Goal: Task Accomplishment & Management: Complete application form

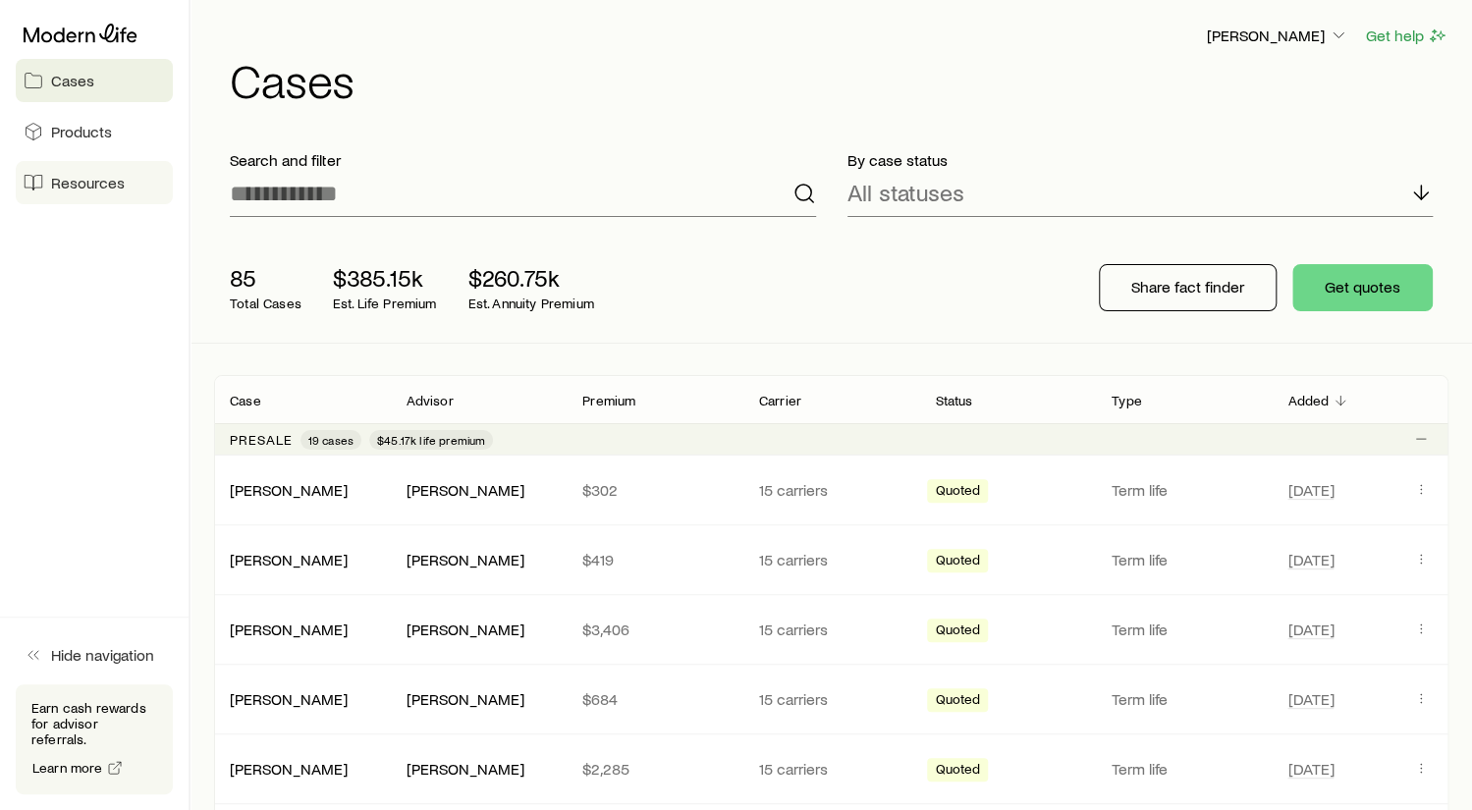
click at [81, 177] on span "Resources" at bounding box center [88, 183] width 74 height 20
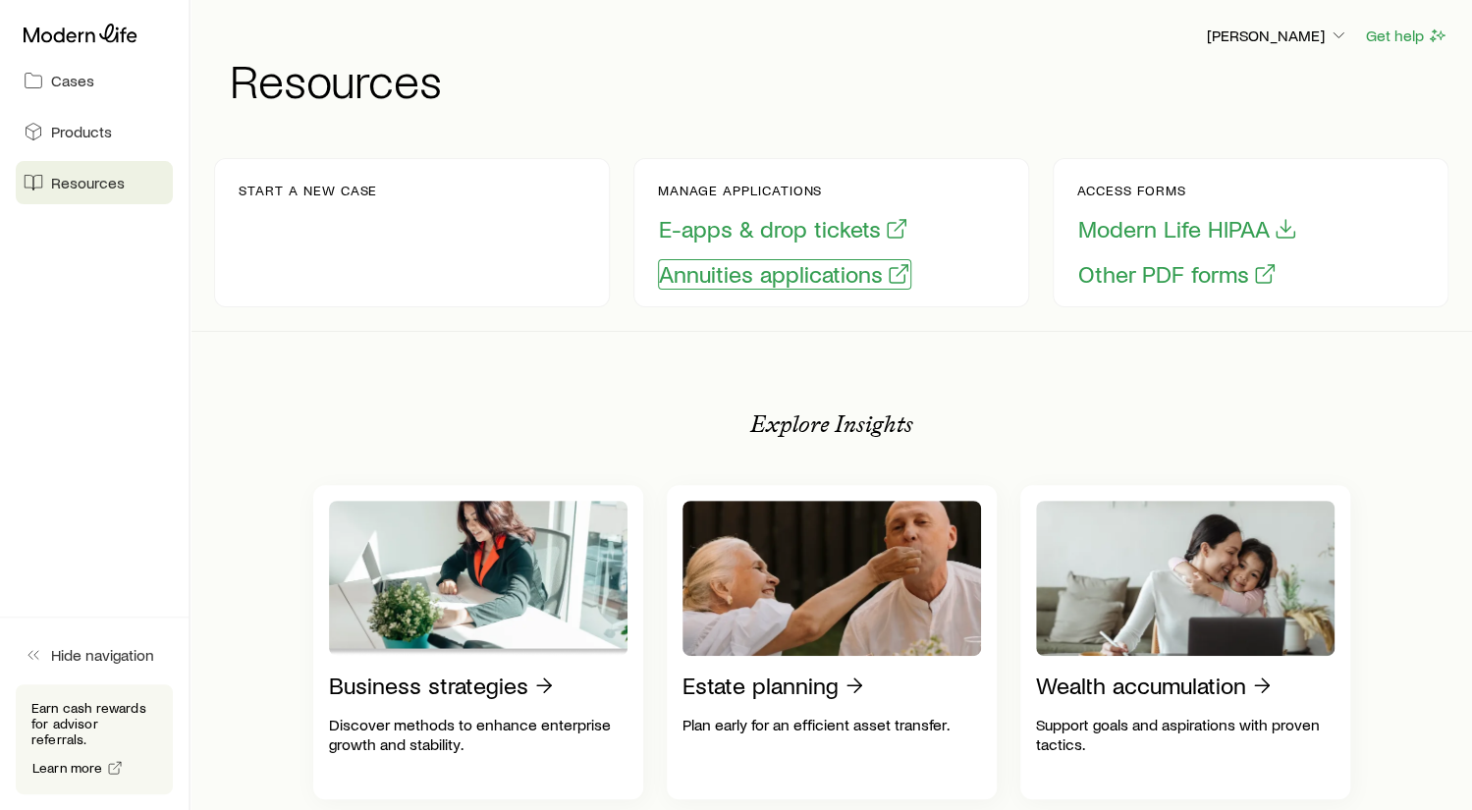
click at [761, 277] on button "Annuities applications" at bounding box center [784, 274] width 253 height 30
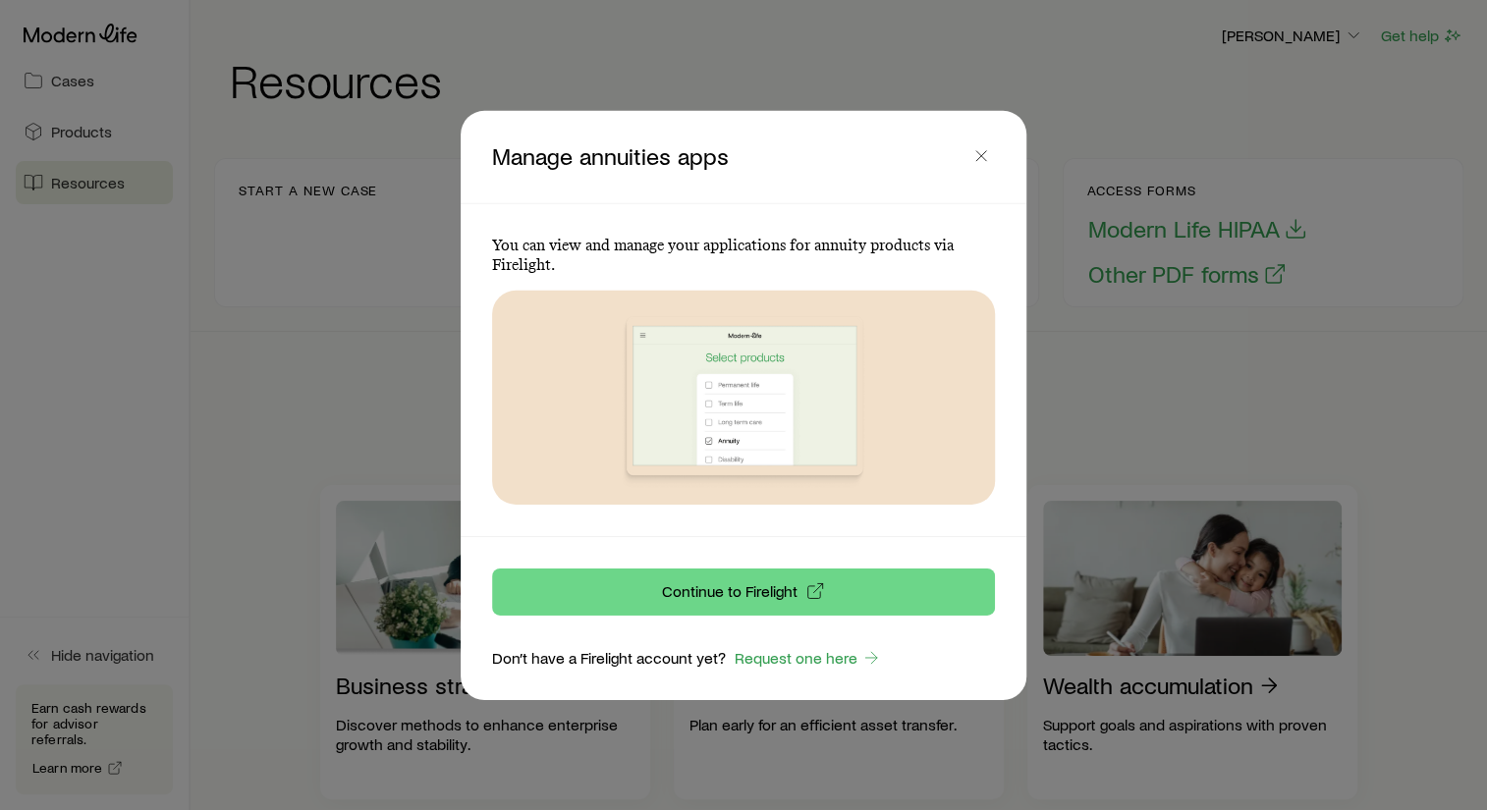
click at [356, 429] on div at bounding box center [743, 405] width 1487 height 810
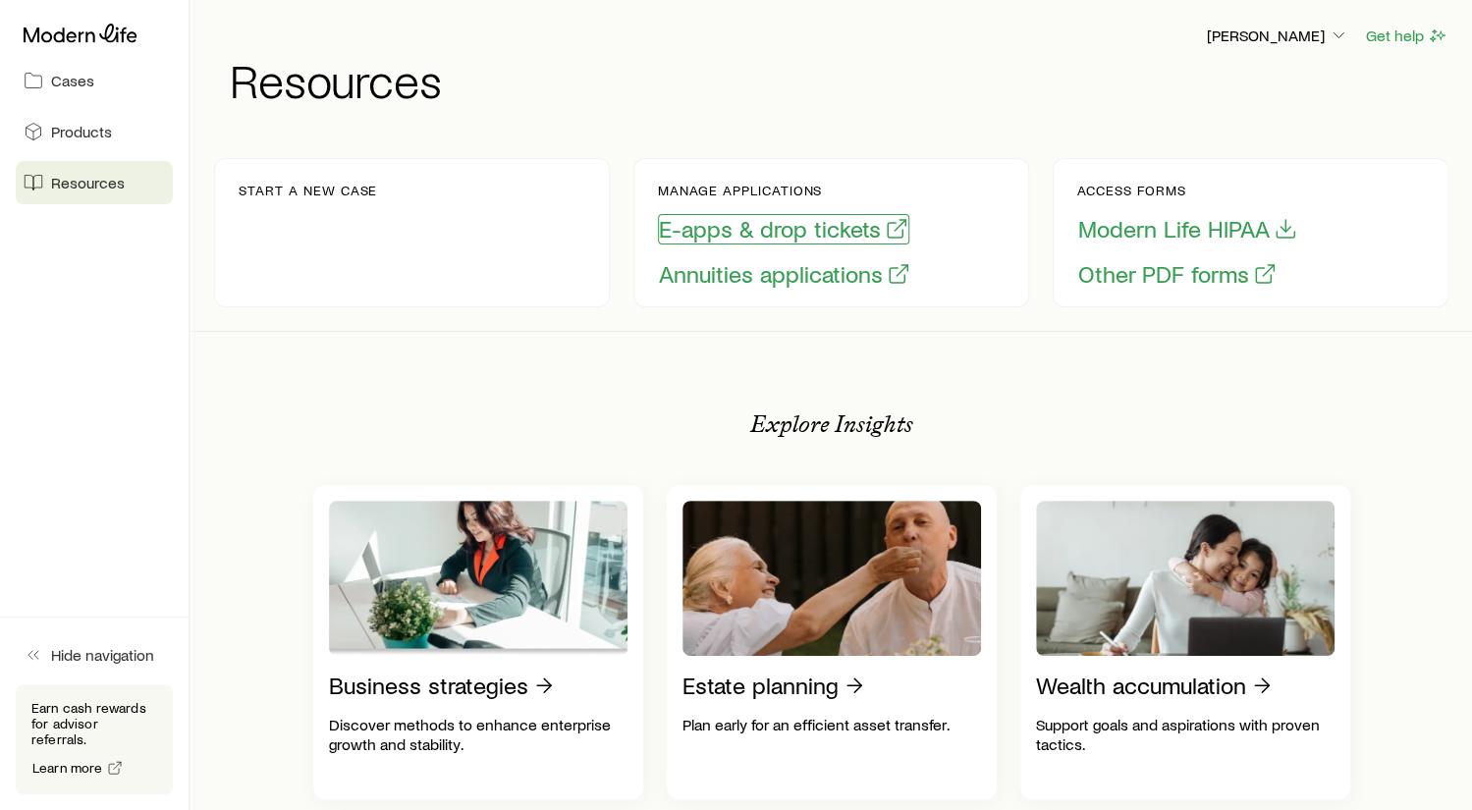
click at [730, 232] on button "E-apps & drop tickets" at bounding box center [783, 229] width 251 height 30
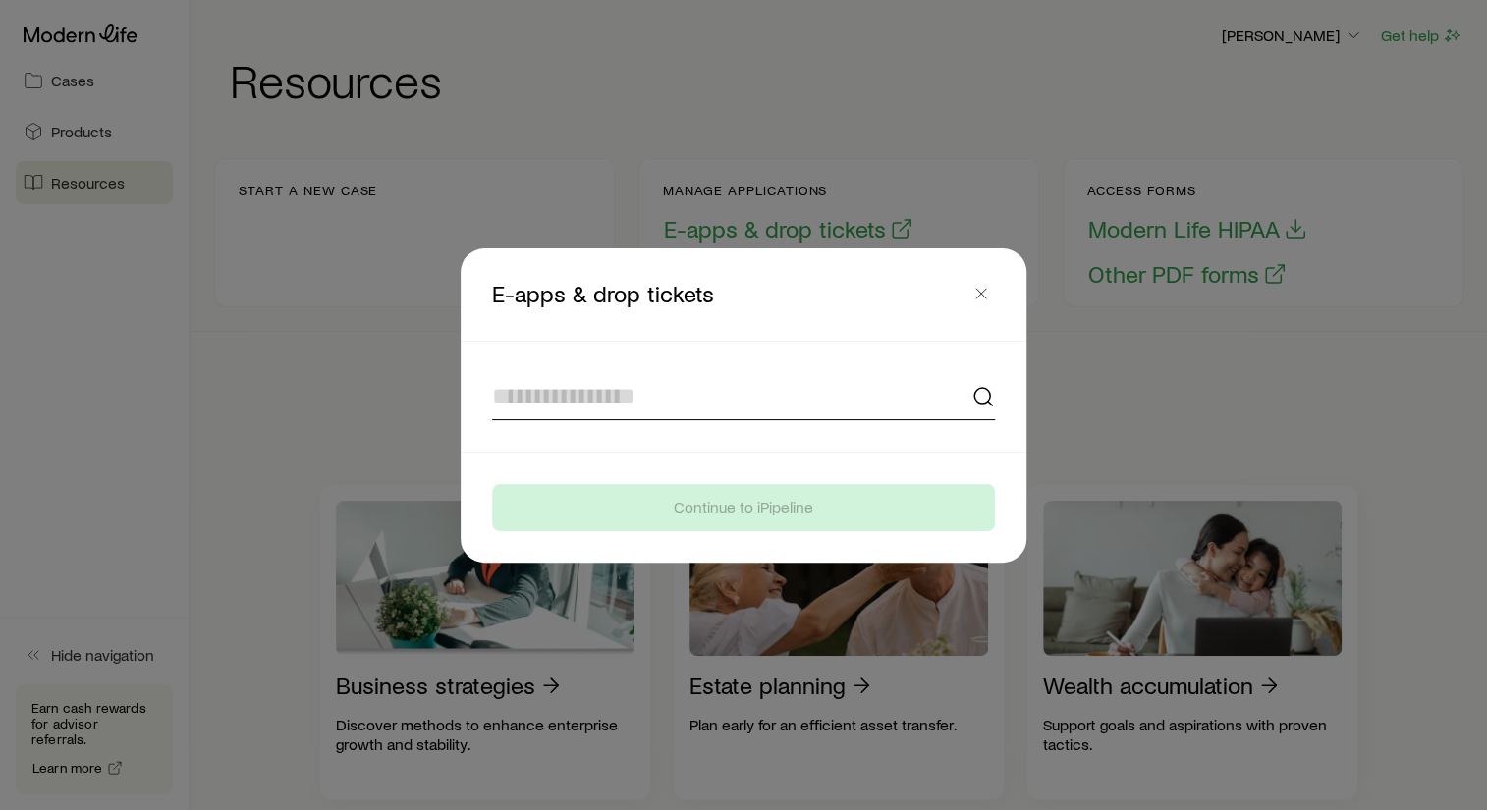
click at [563, 402] on input at bounding box center [743, 396] width 503 height 47
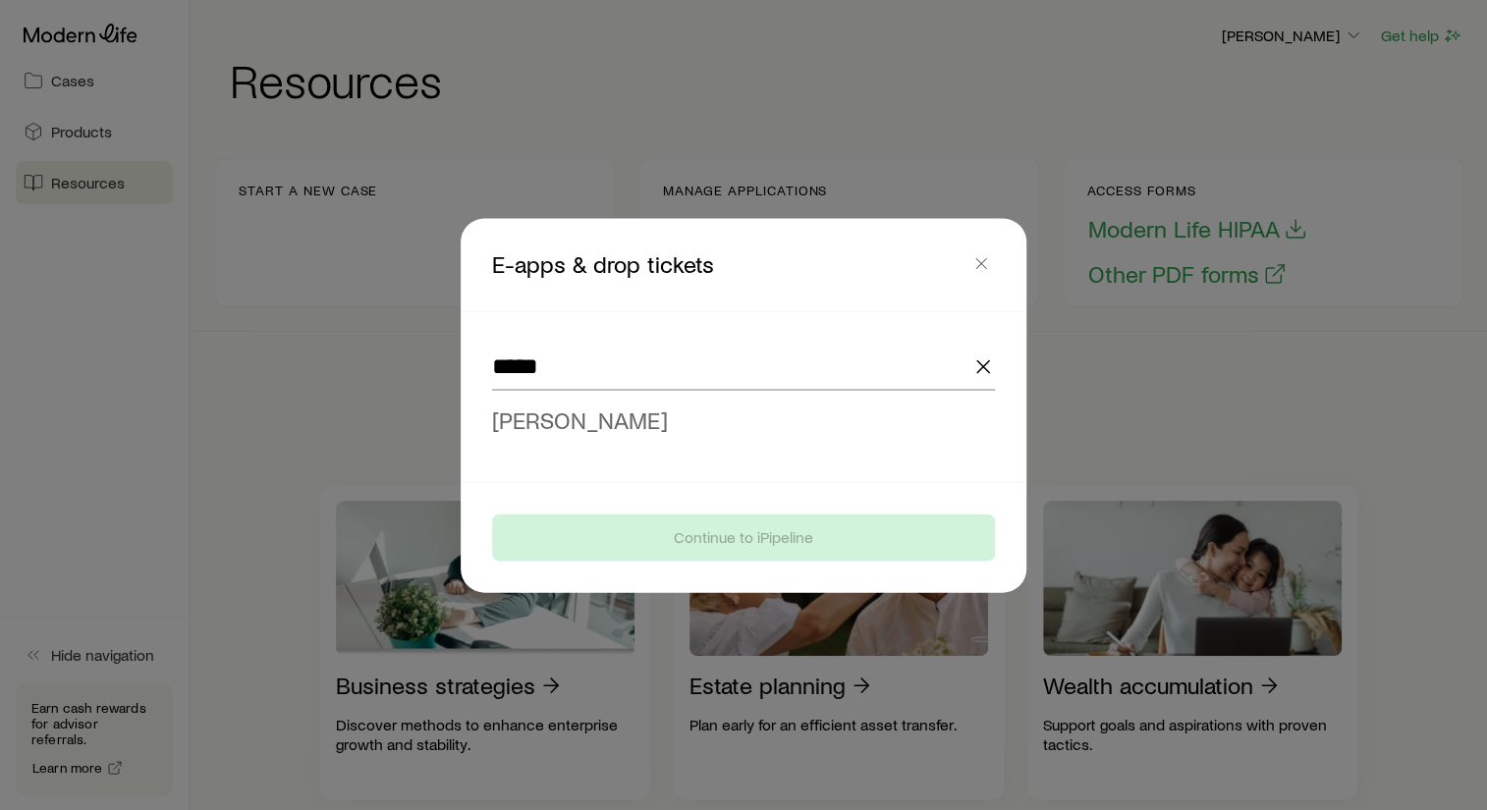
click at [563, 412] on span "[PERSON_NAME]" at bounding box center [580, 419] width 176 height 28
type input "**********"
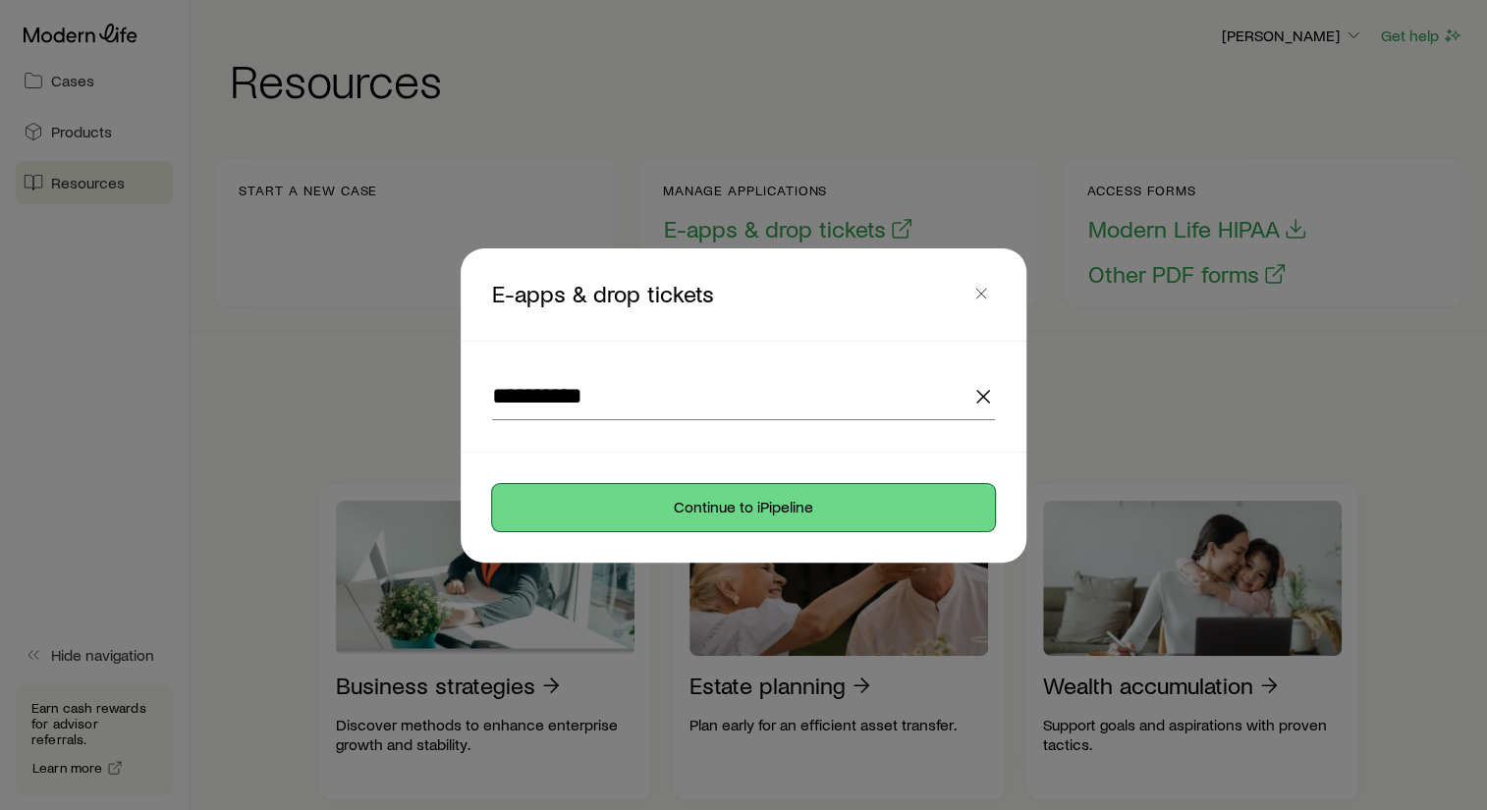
click at [737, 499] on button "Continue to iPipeline" at bounding box center [743, 507] width 503 height 47
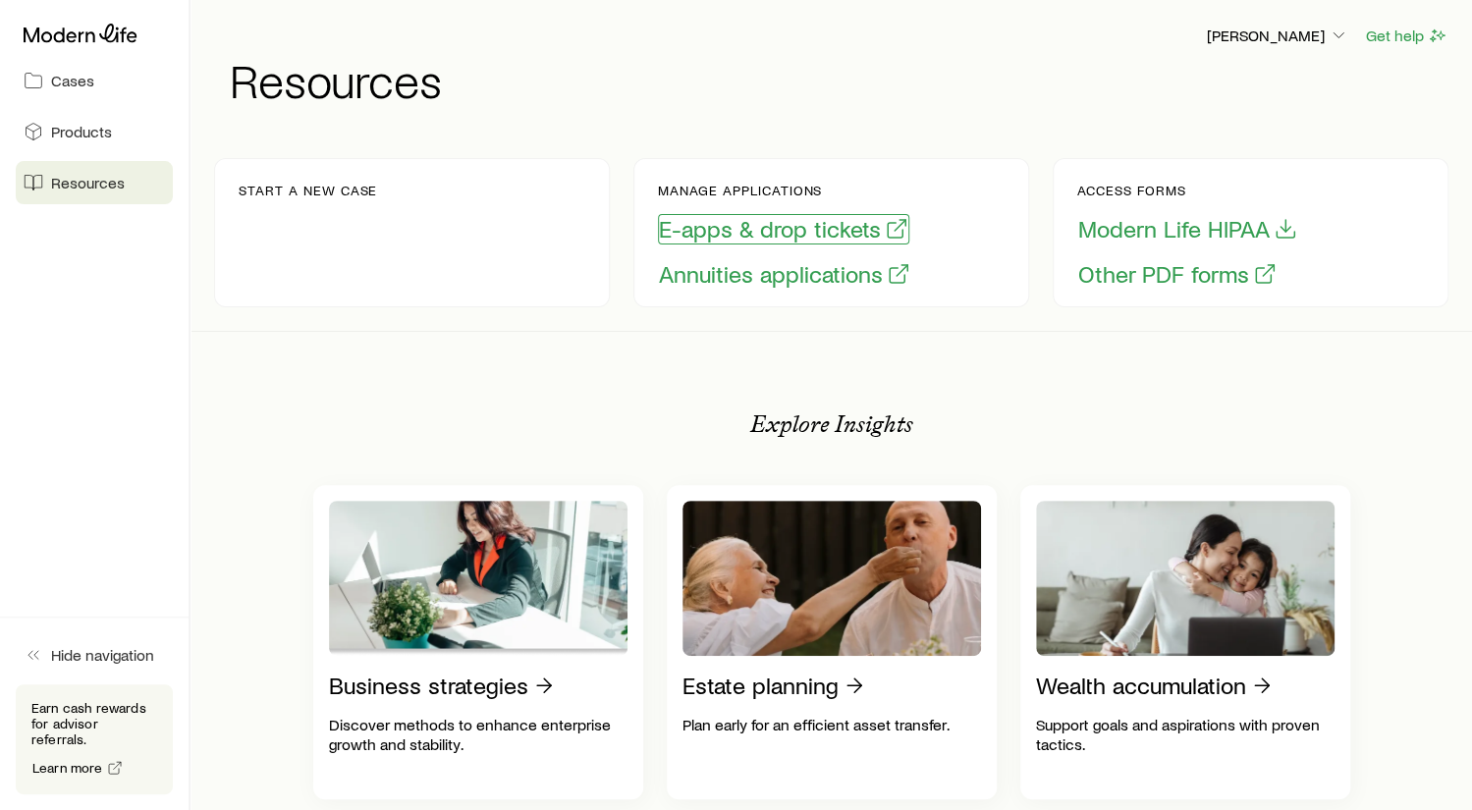
click at [745, 230] on button "E-apps & drop tickets" at bounding box center [783, 229] width 251 height 30
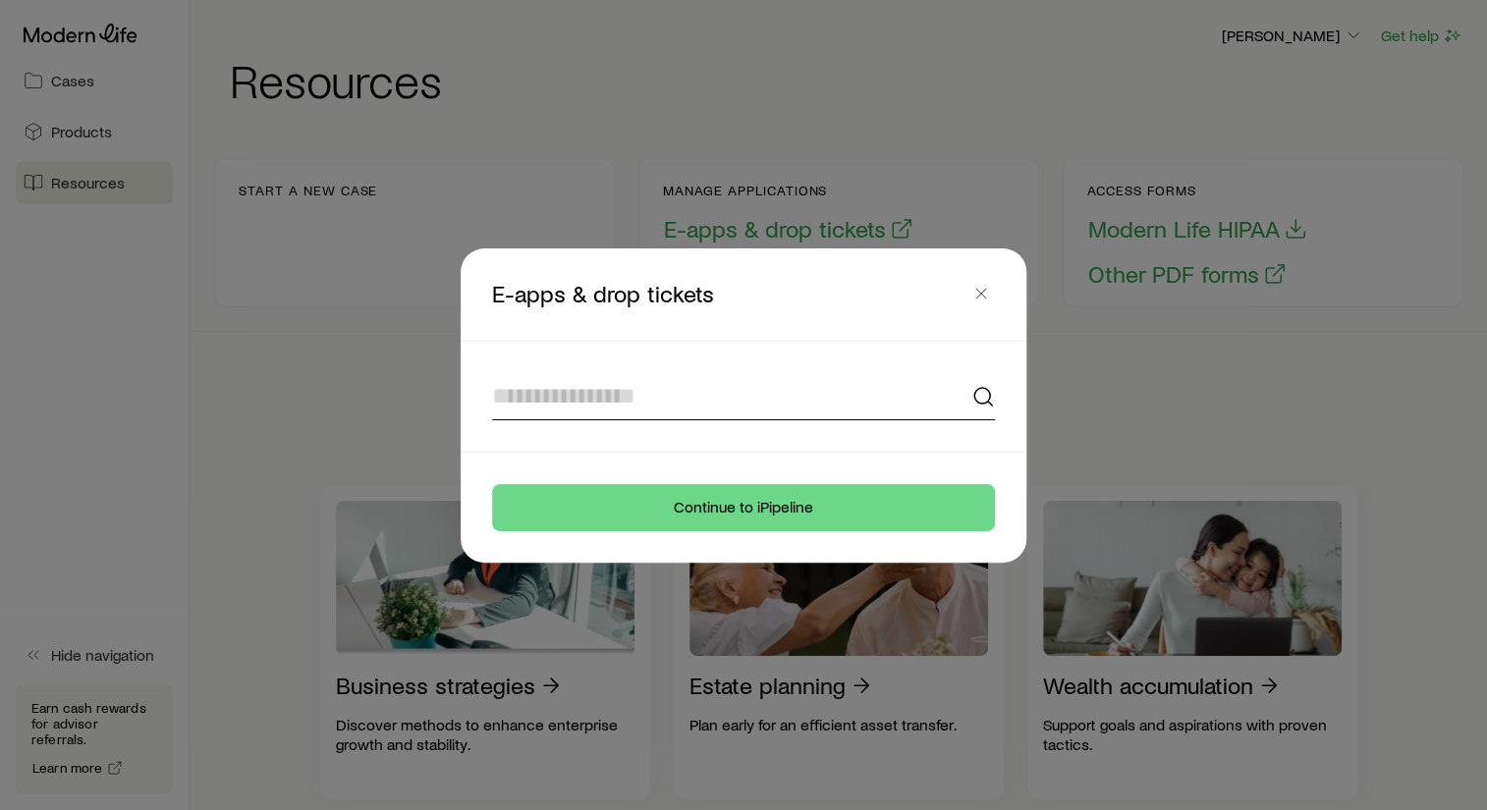
click at [559, 395] on input at bounding box center [743, 396] width 503 height 47
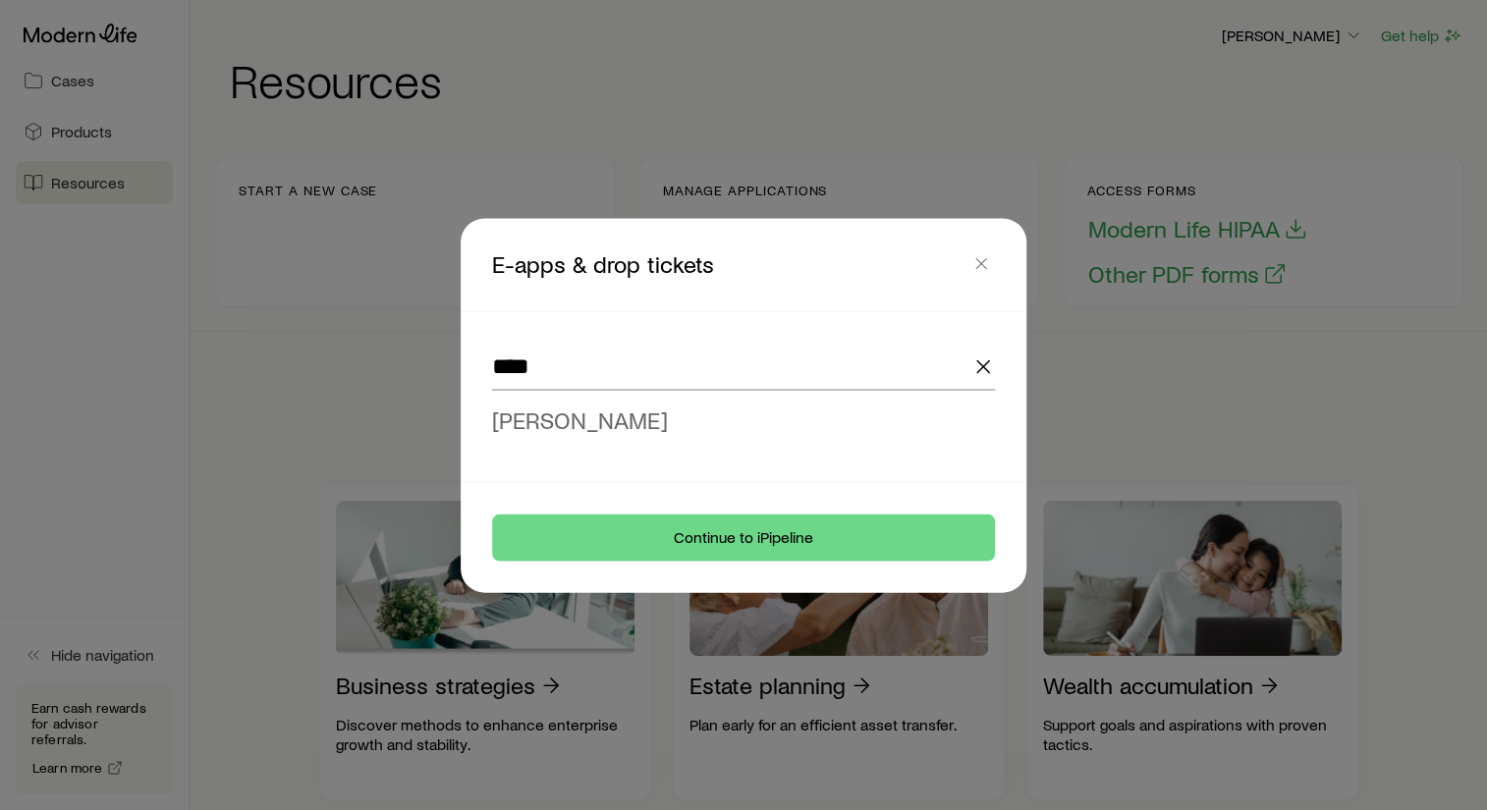
click at [575, 422] on span "[PERSON_NAME]" at bounding box center [580, 419] width 176 height 28
type input "**********"
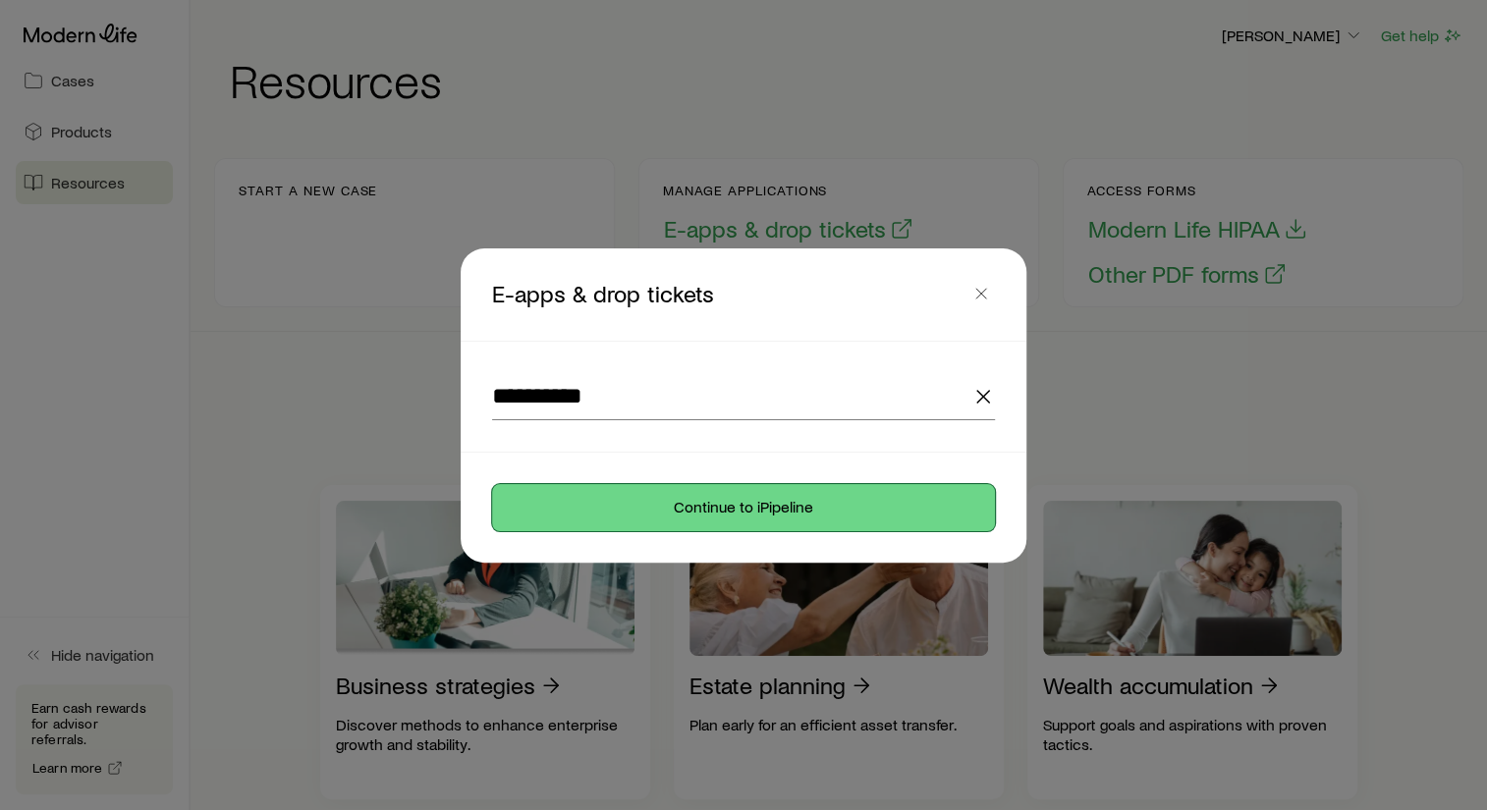
click at [691, 488] on button "Continue to iPipeline" at bounding box center [743, 507] width 503 height 47
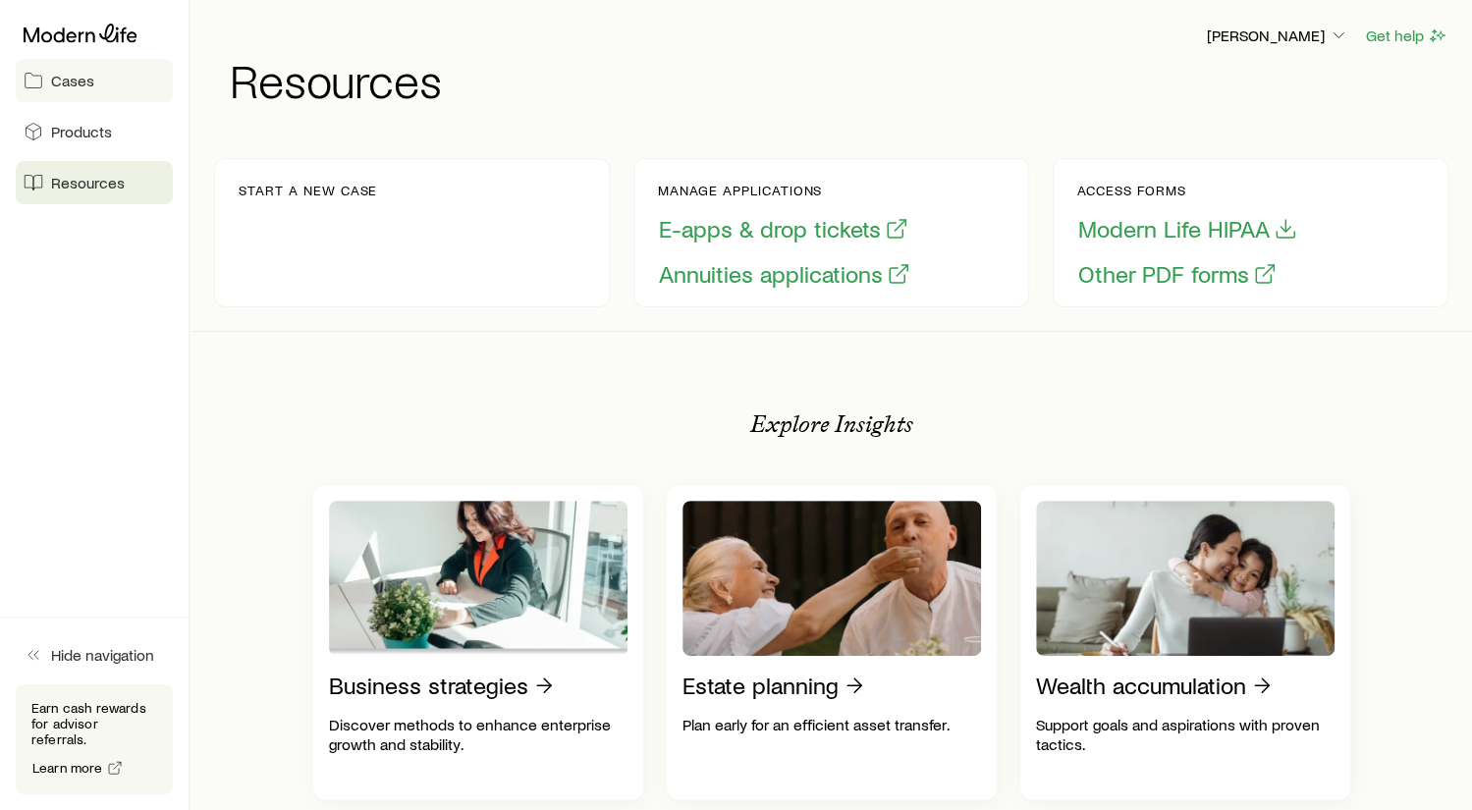
click at [63, 81] on span "Cases" at bounding box center [72, 81] width 43 height 20
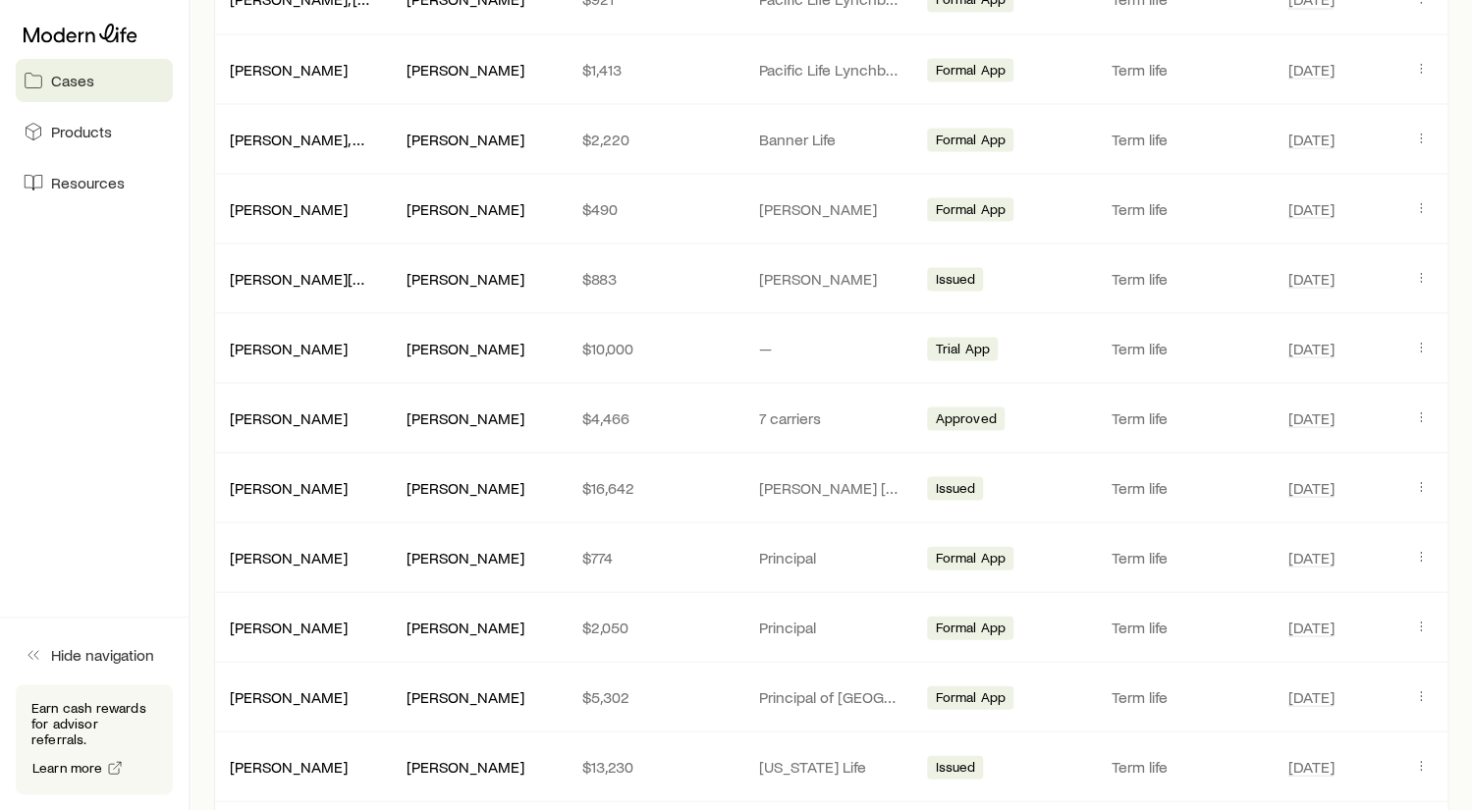
scroll to position [1963, 0]
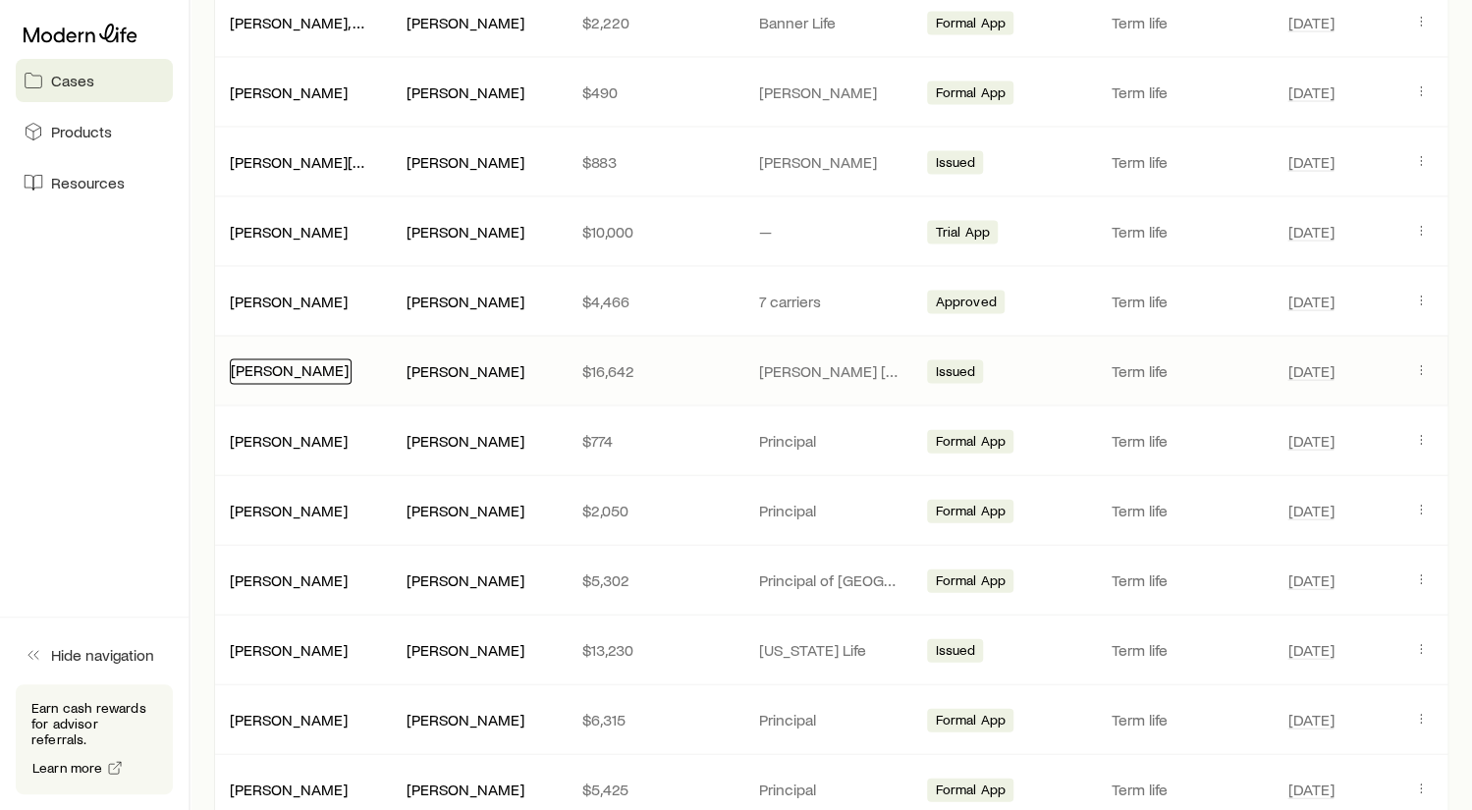
click at [249, 360] on link "[PERSON_NAME]" at bounding box center [290, 369] width 118 height 19
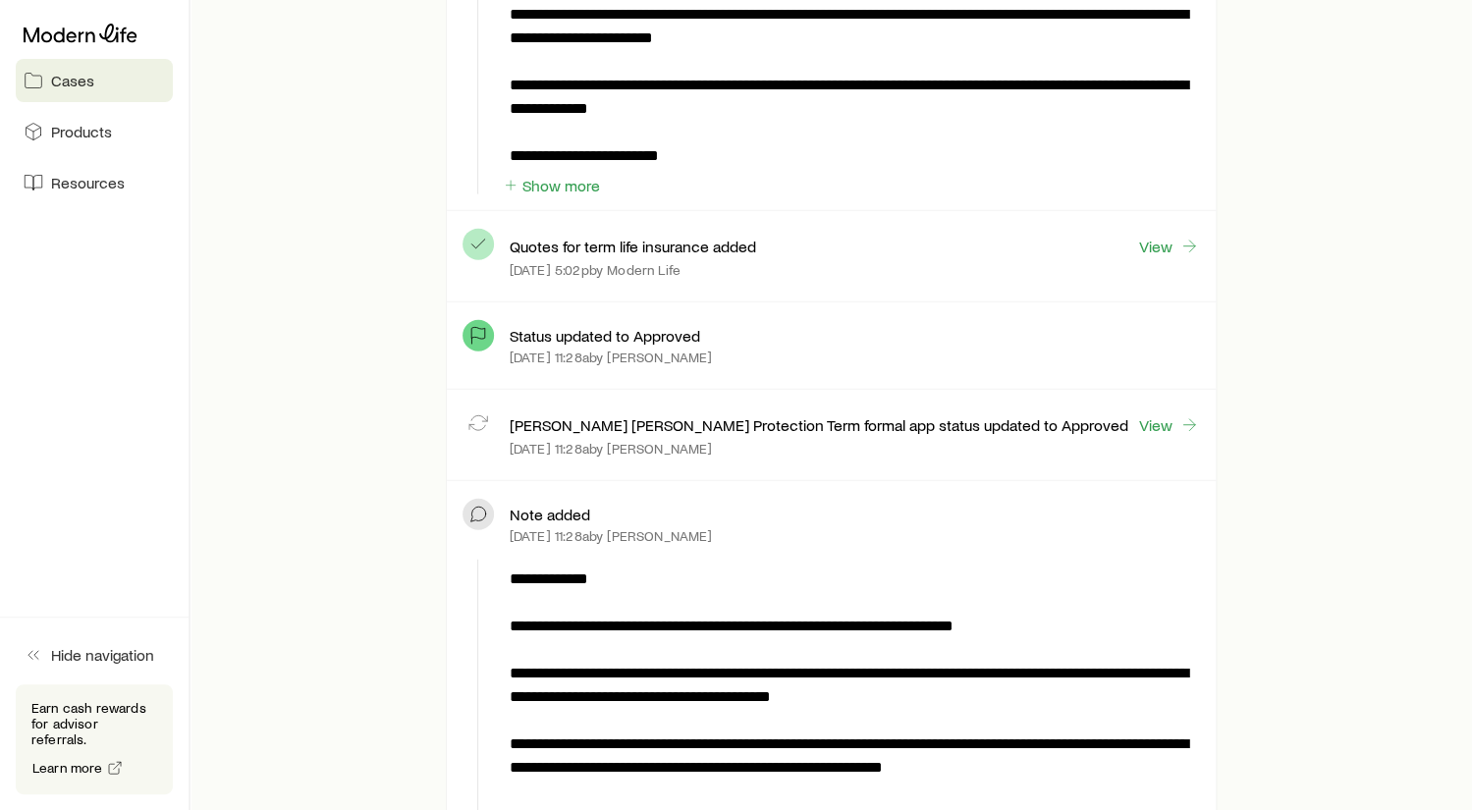
scroll to position [2454, 0]
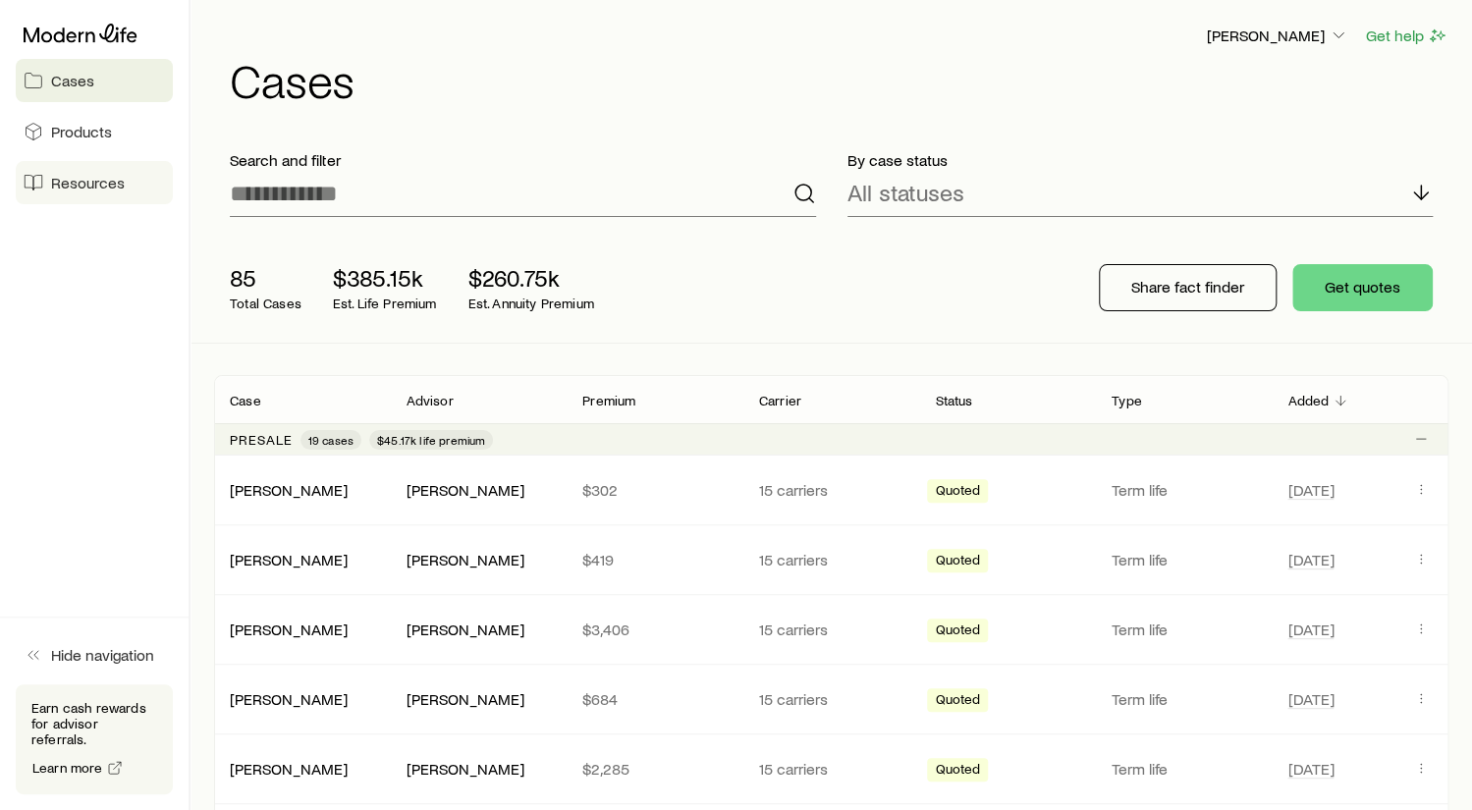
click at [71, 182] on span "Resources" at bounding box center [88, 183] width 74 height 20
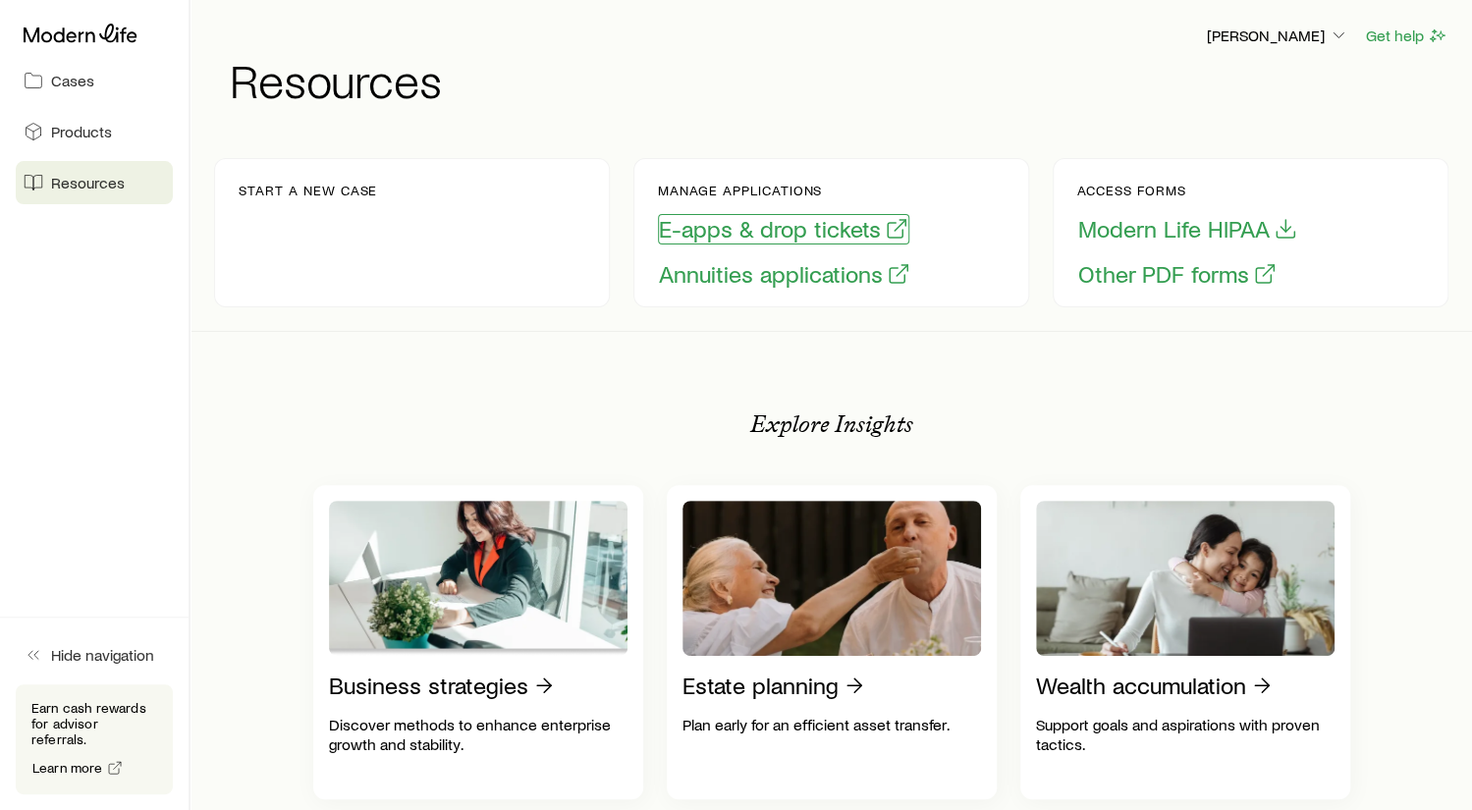
click at [778, 231] on button "E-apps & drop tickets" at bounding box center [783, 229] width 251 height 30
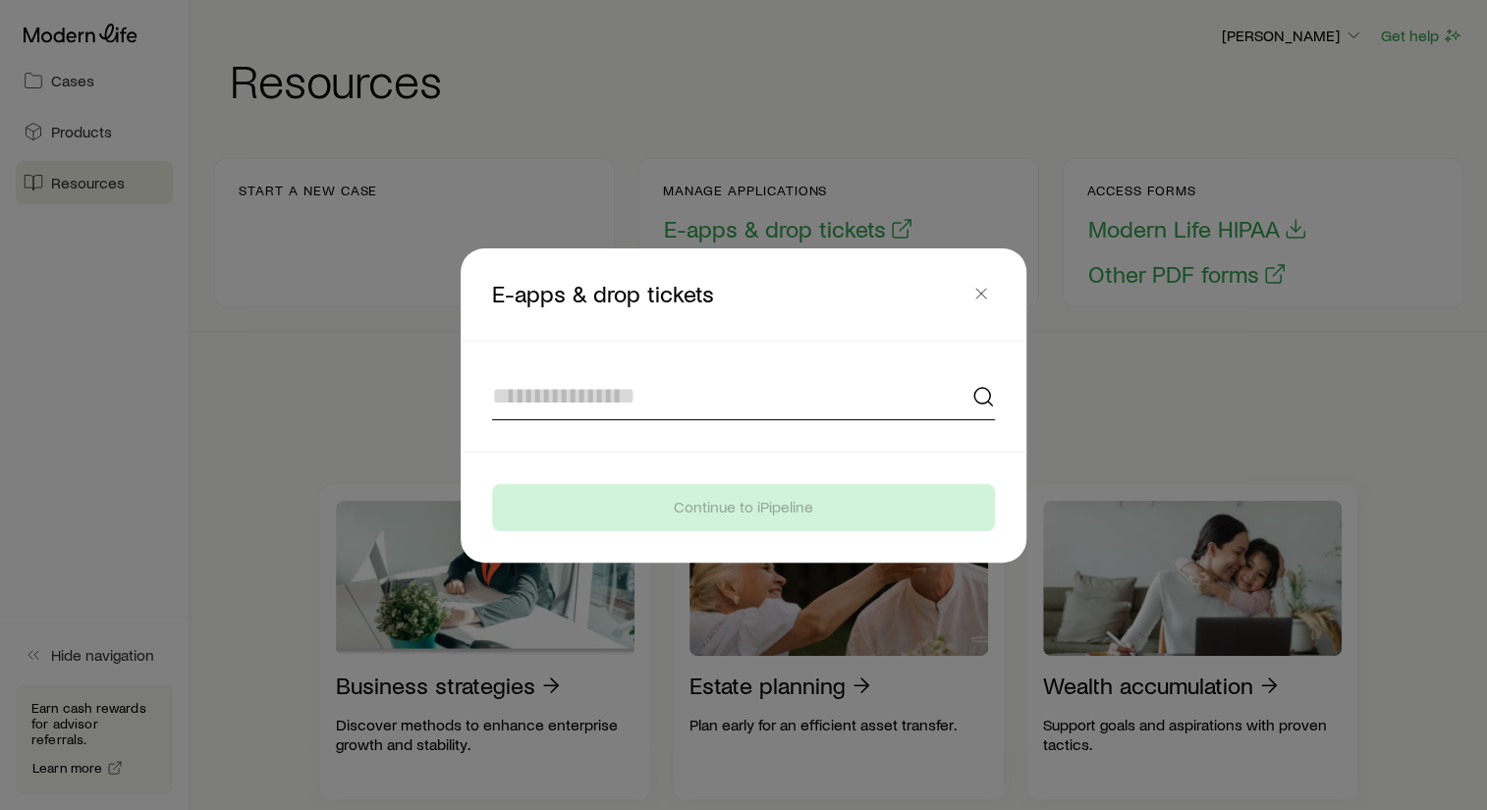
click at [579, 403] on input at bounding box center [743, 396] width 503 height 47
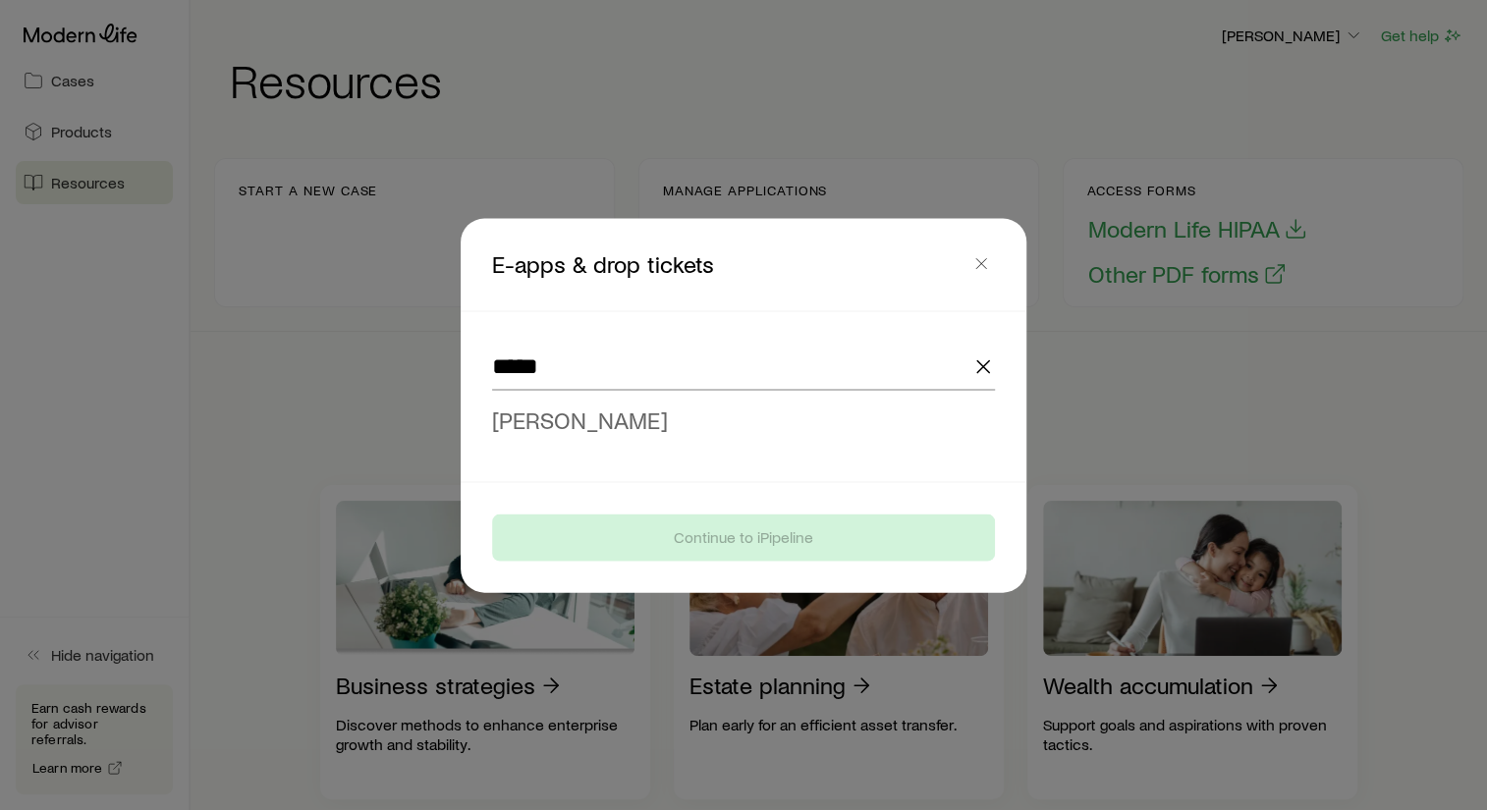
click at [572, 419] on span "[PERSON_NAME]" at bounding box center [580, 419] width 176 height 28
type input "**********"
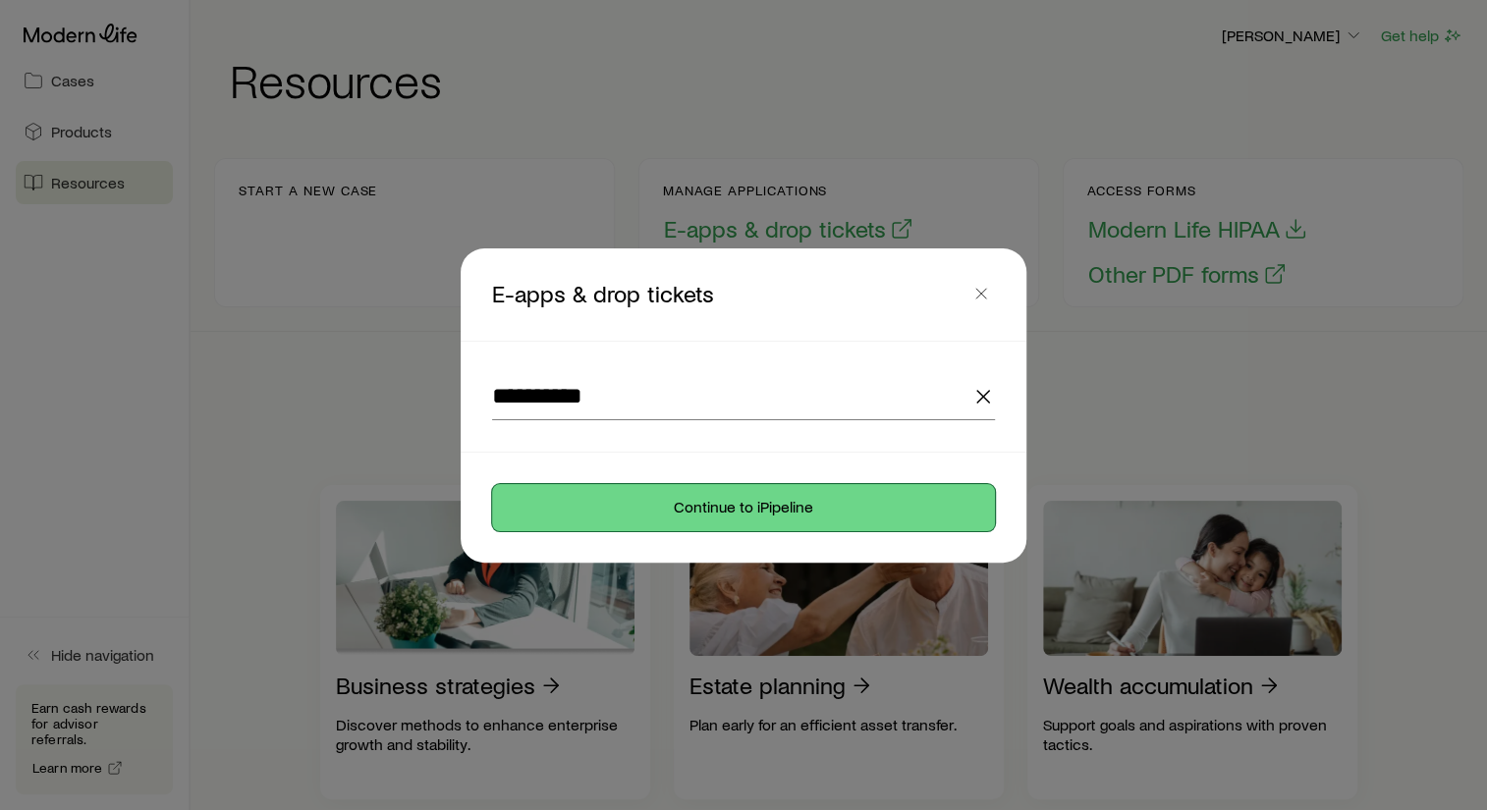
click at [779, 507] on button "Continue to iPipeline" at bounding box center [743, 507] width 503 height 47
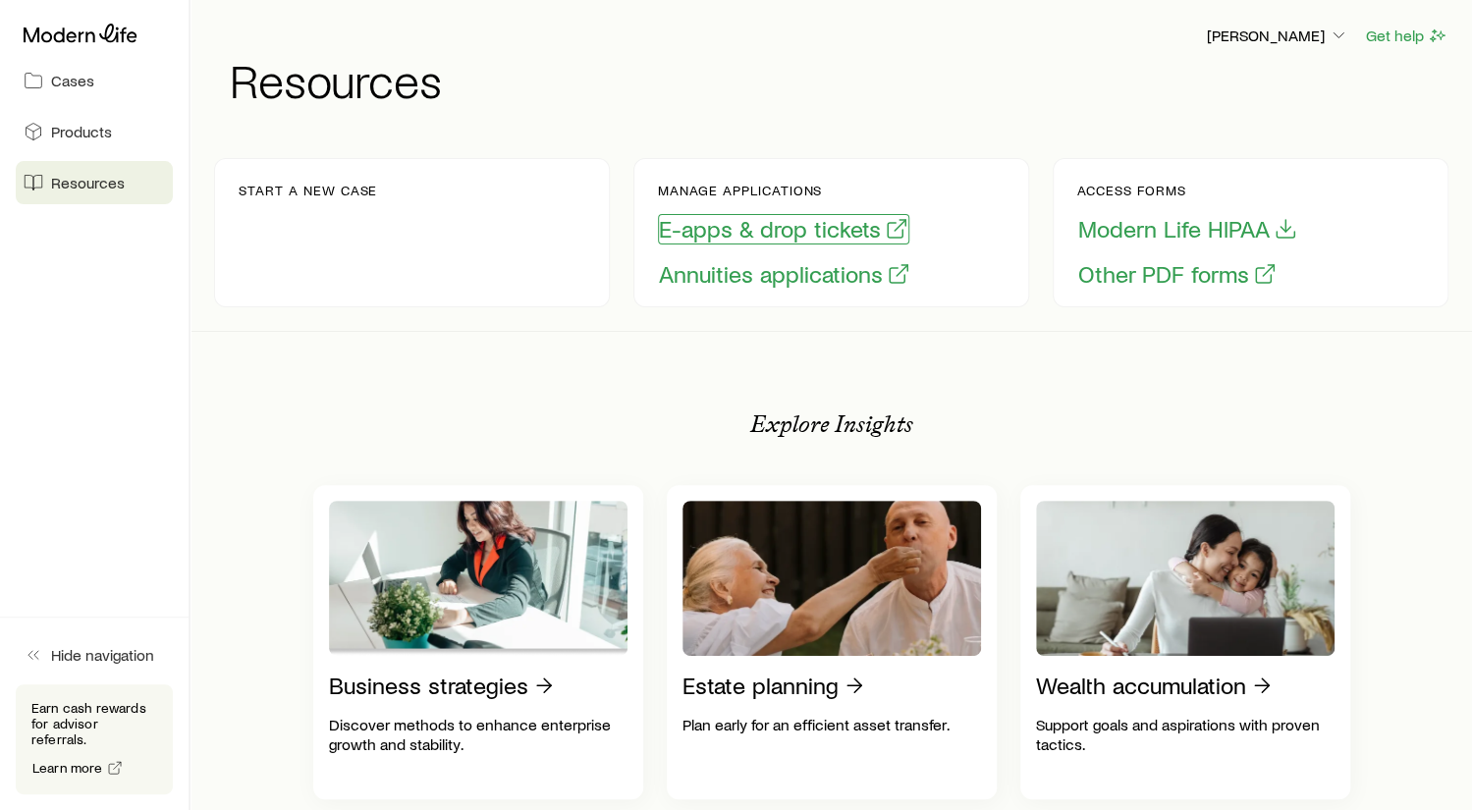
click at [780, 225] on button "E-apps & drop tickets" at bounding box center [783, 229] width 251 height 30
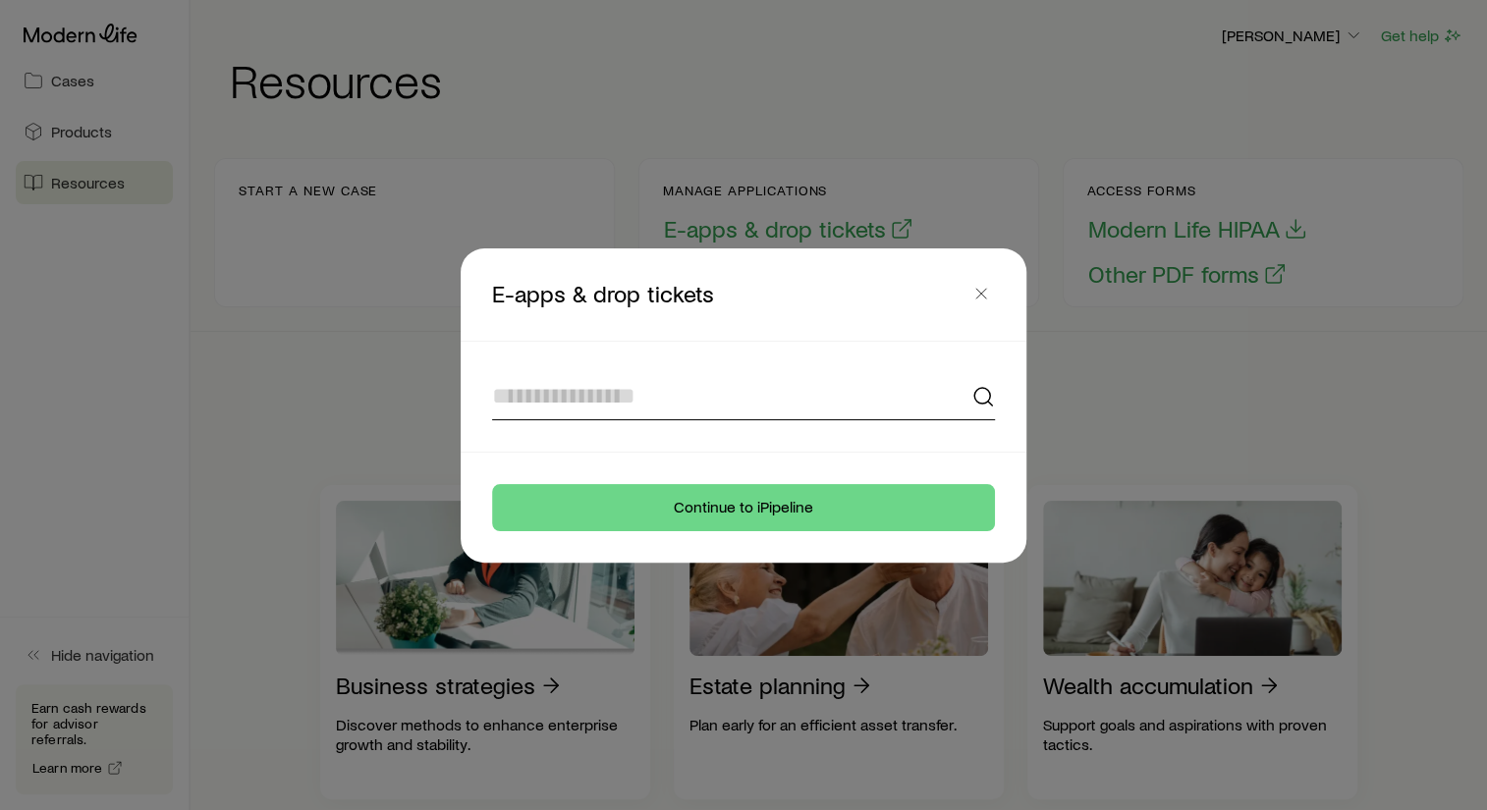
click at [597, 402] on input at bounding box center [743, 396] width 503 height 47
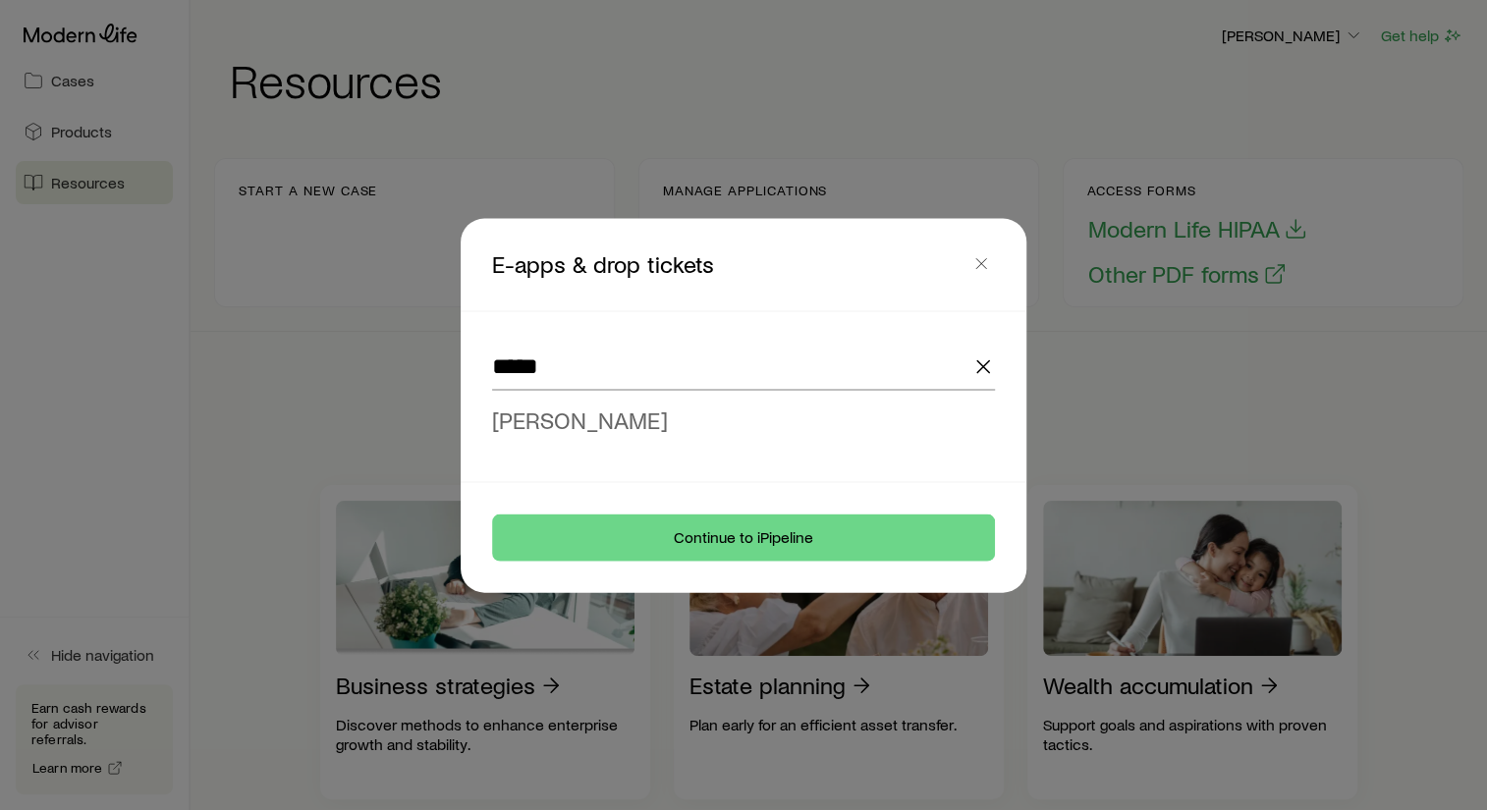
click at [590, 413] on span "[PERSON_NAME]" at bounding box center [580, 419] width 176 height 28
type input "**********"
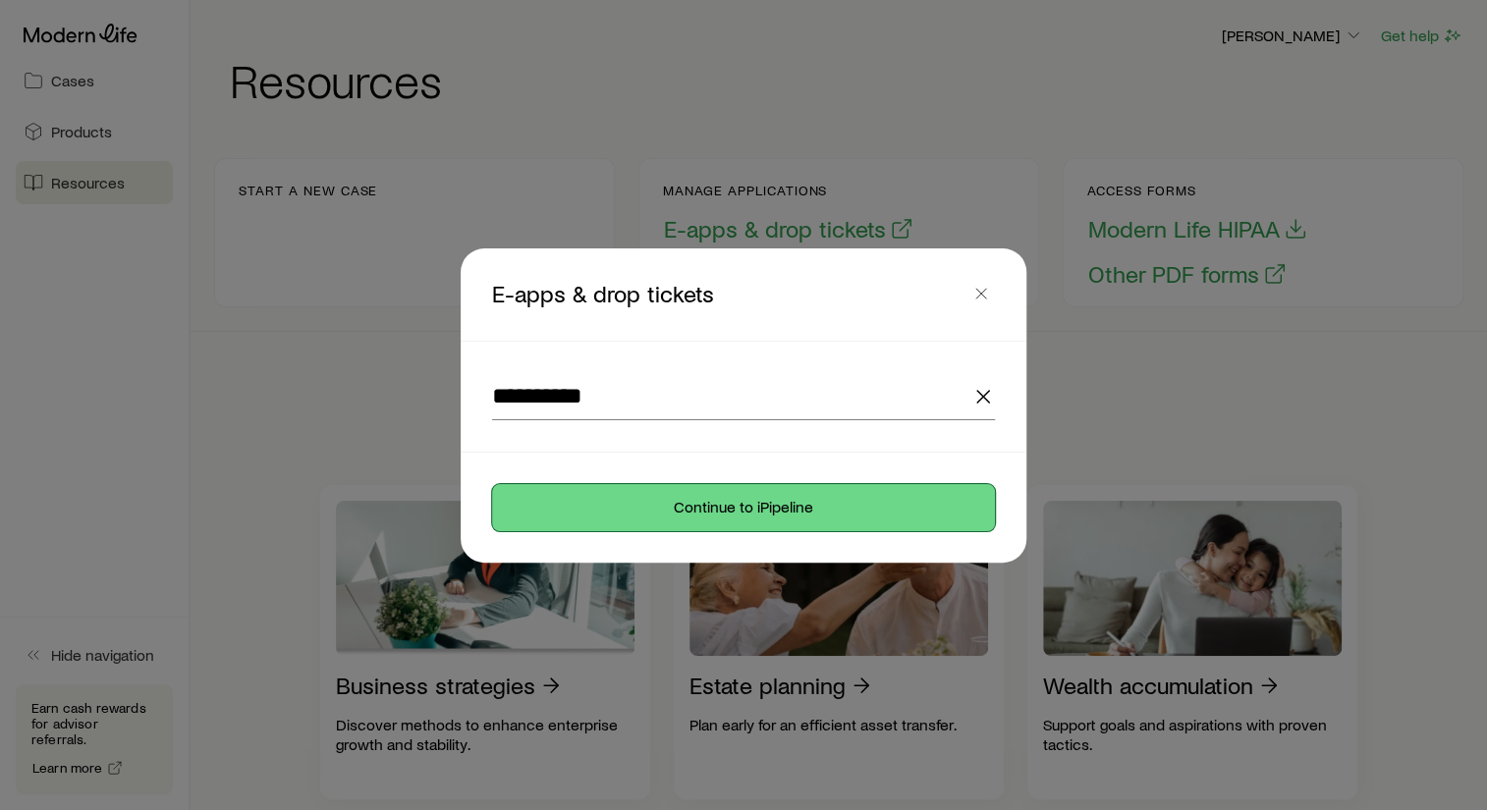
click at [773, 507] on button "Continue to iPipeline" at bounding box center [743, 507] width 503 height 47
